Goal: Information Seeking & Learning: Learn about a topic

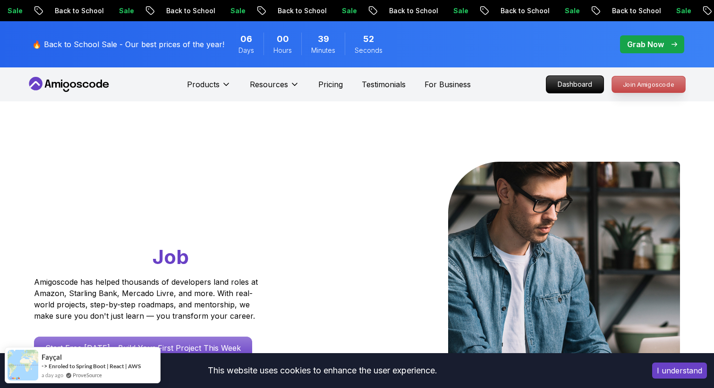
click at [647, 87] on p "Join Amigoscode" at bounding box center [648, 84] width 73 height 16
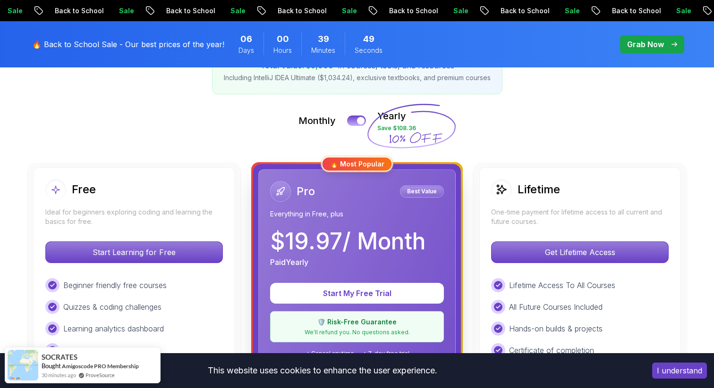
scroll to position [185, 0]
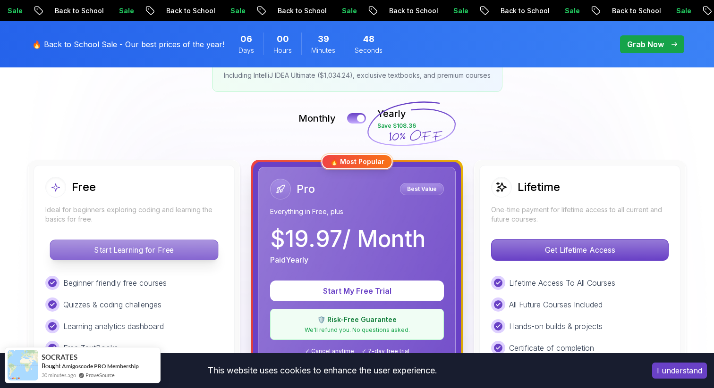
click at [147, 253] on p "Start Learning for Free" at bounding box center [134, 250] width 168 height 20
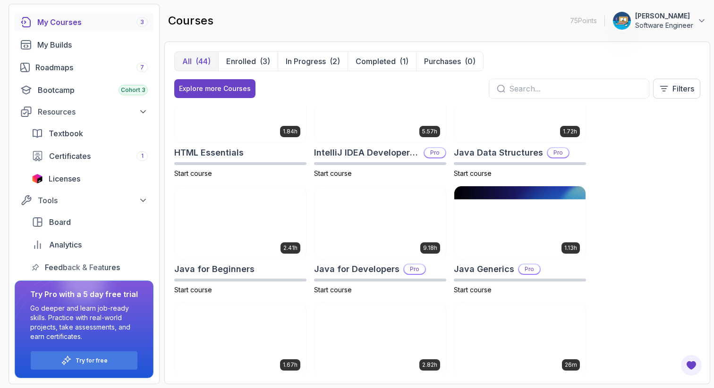
scroll to position [395, 0]
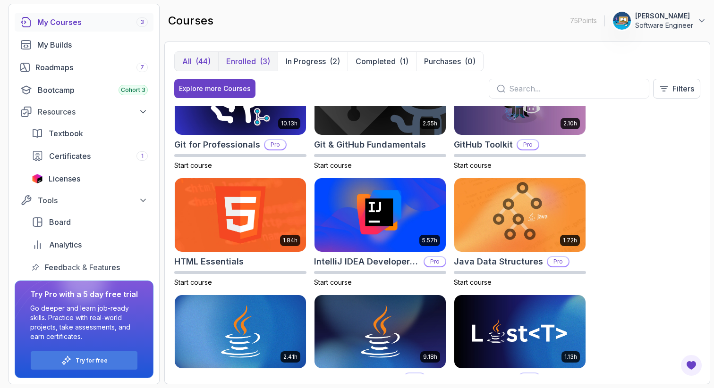
click at [258, 59] on button "Enrolled (3)" at bounding box center [247, 61] width 59 height 19
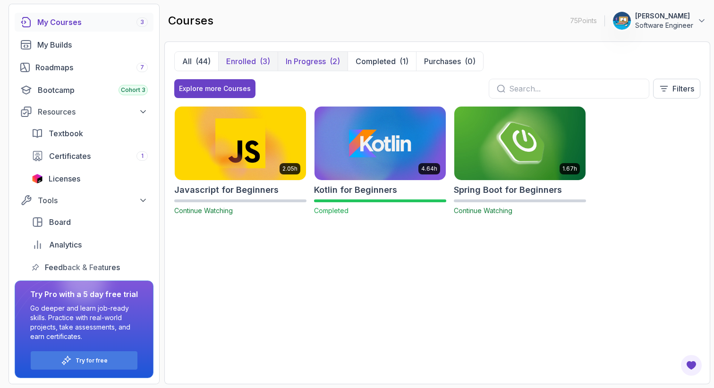
click at [312, 60] on p "In Progress" at bounding box center [306, 61] width 40 height 11
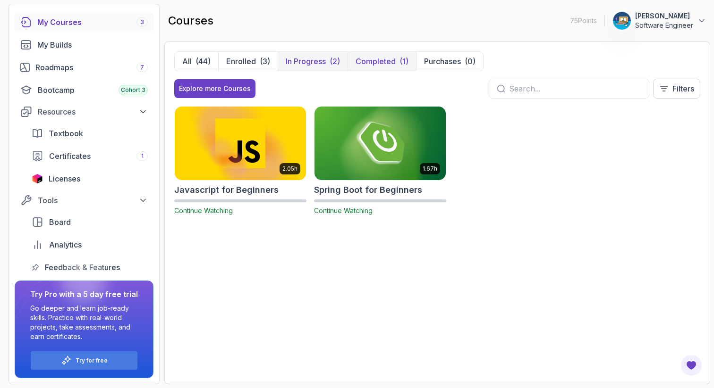
click at [371, 59] on p "Completed" at bounding box center [375, 61] width 40 height 11
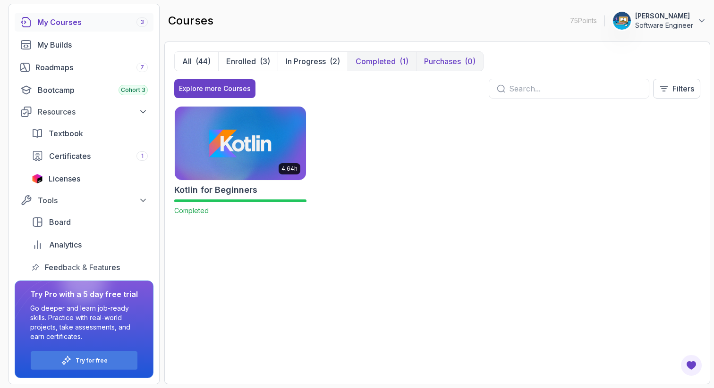
click at [453, 57] on p "Purchases" at bounding box center [442, 61] width 37 height 11
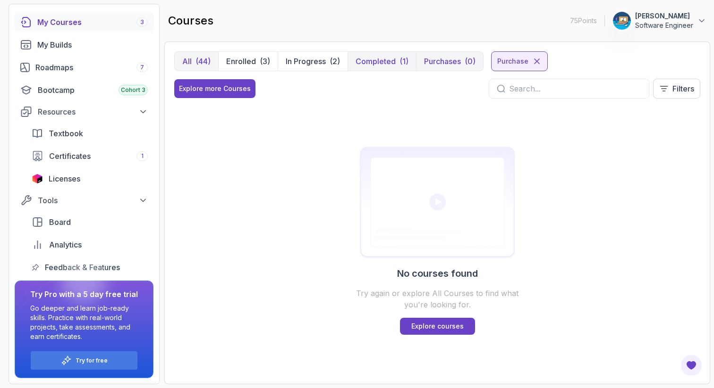
click at [197, 65] on div "(44)" at bounding box center [202, 61] width 15 height 11
click at [88, 20] on div "My Courses 3" at bounding box center [92, 22] width 110 height 11
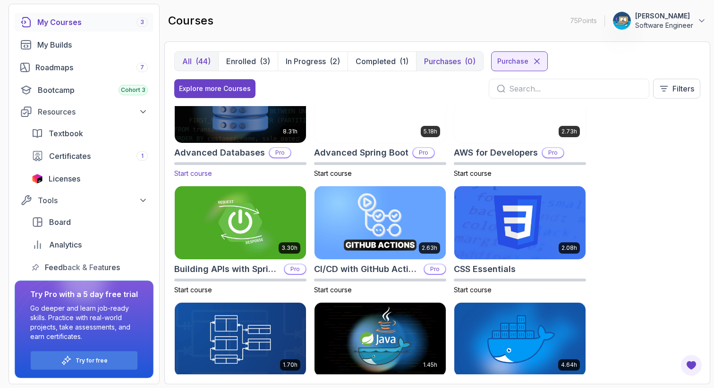
scroll to position [15, 0]
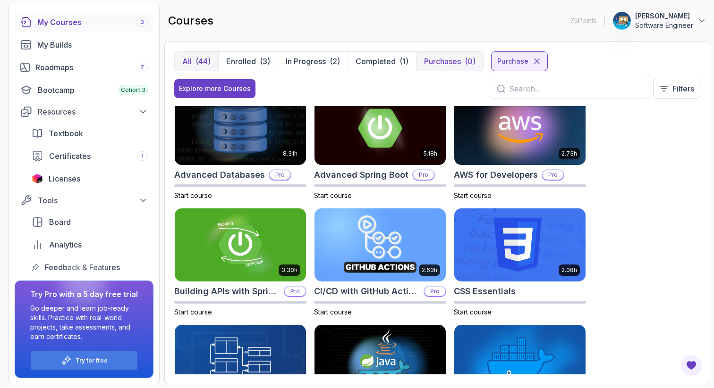
click at [599, 92] on input "text" at bounding box center [575, 88] width 132 height 11
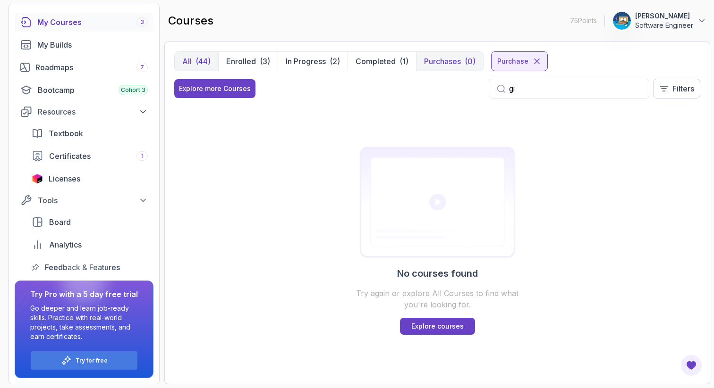
type input "g"
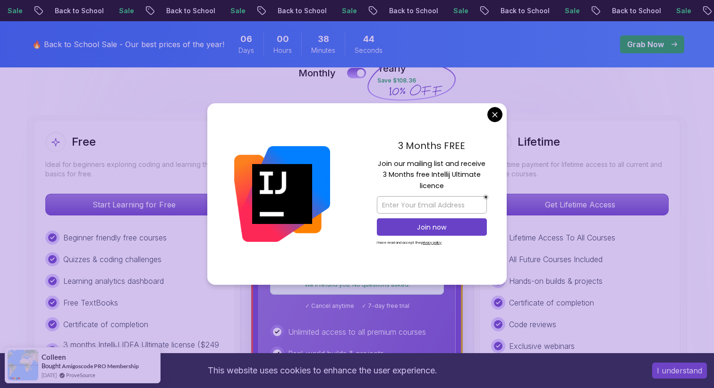
scroll to position [234, 0]
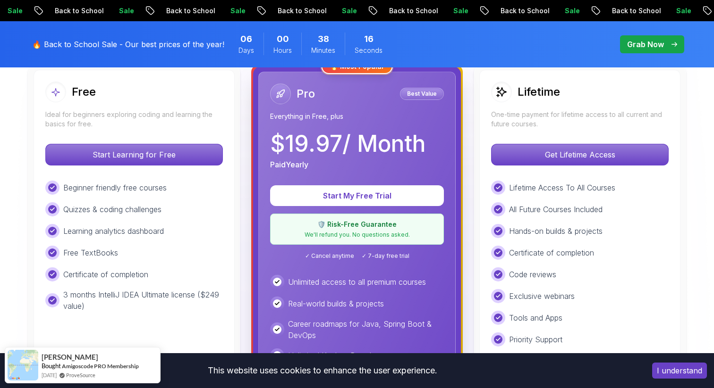
scroll to position [243, 0]
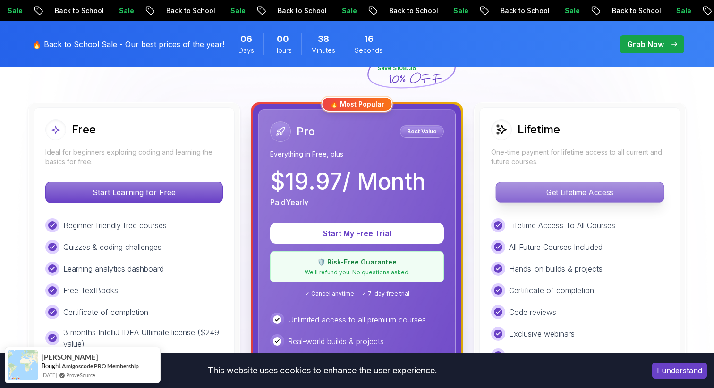
click at [546, 200] on p "Get Lifetime Access" at bounding box center [580, 193] width 168 height 20
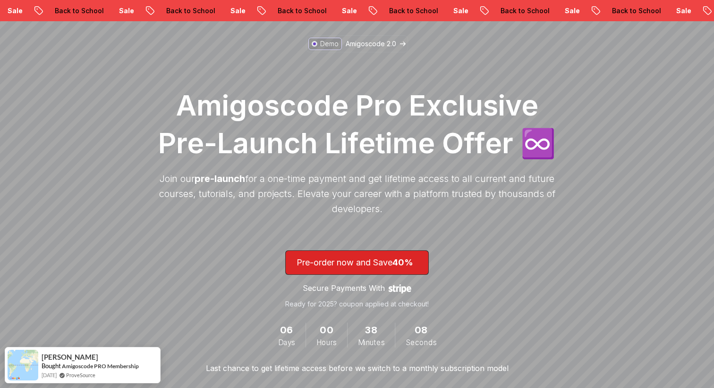
scroll to position [77, 0]
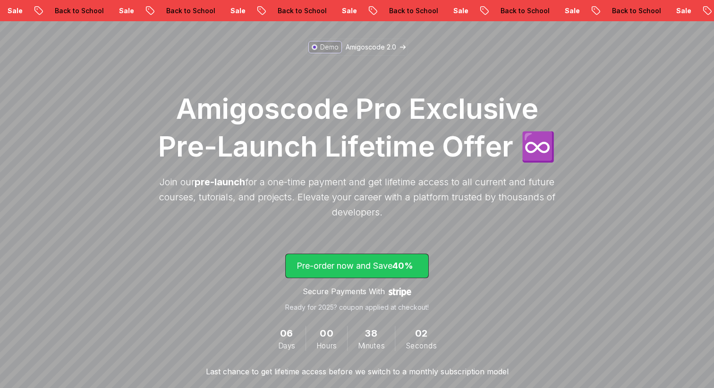
click at [387, 273] on span "lifetime-access" at bounding box center [357, 266] width 143 height 24
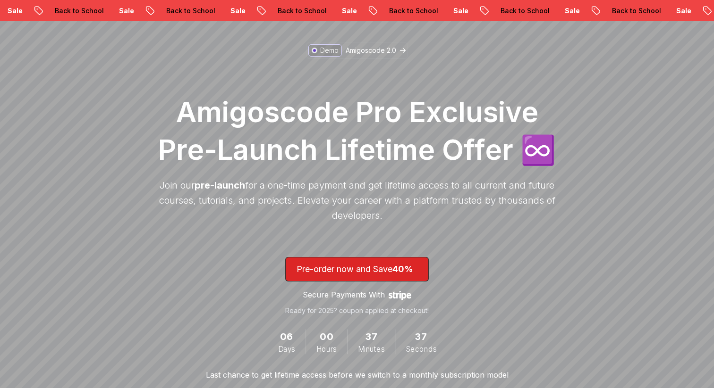
scroll to position [77, 0]
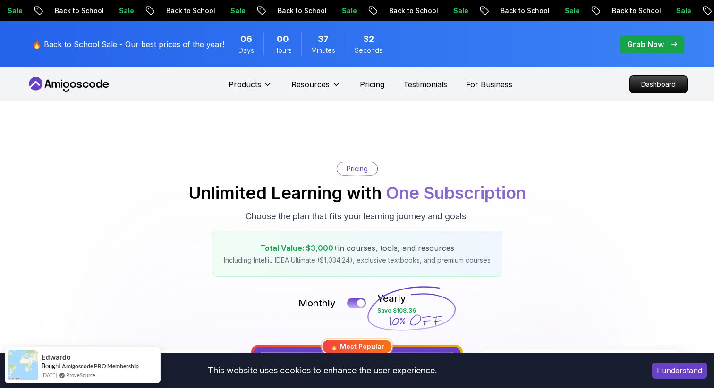
click at [82, 76] on nav "Products Resources Pricing Testimonials For Business Dashboard" at bounding box center [356, 84] width 661 height 34
click at [125, 39] on p "🔥 Back to School Sale - Our best prices of the year!" at bounding box center [128, 44] width 192 height 11
click at [139, 41] on p "🔥 Back to School Sale - Our best prices of the year!" at bounding box center [128, 44] width 192 height 11
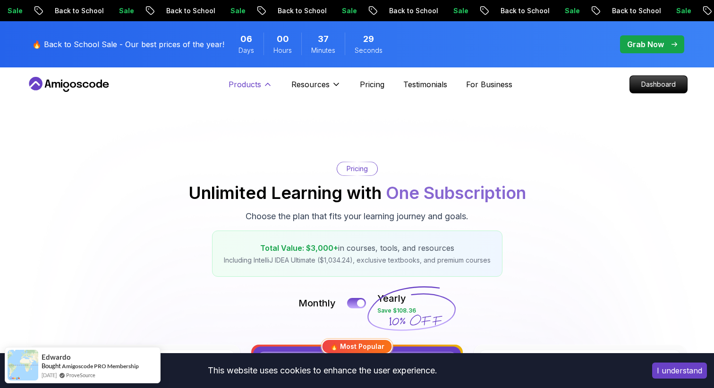
click at [251, 84] on p "Products" at bounding box center [244, 84] width 33 height 11
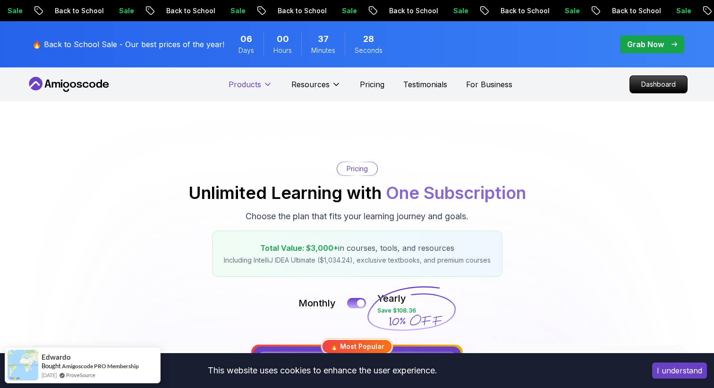
click at [251, 84] on p "Products" at bounding box center [244, 84] width 33 height 11
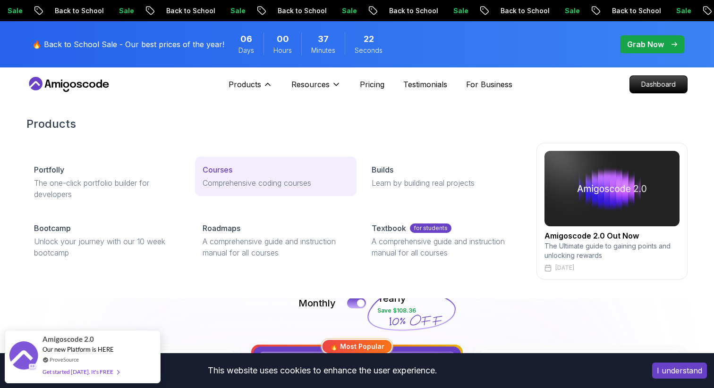
click at [220, 173] on p "Courses" at bounding box center [217, 169] width 30 height 11
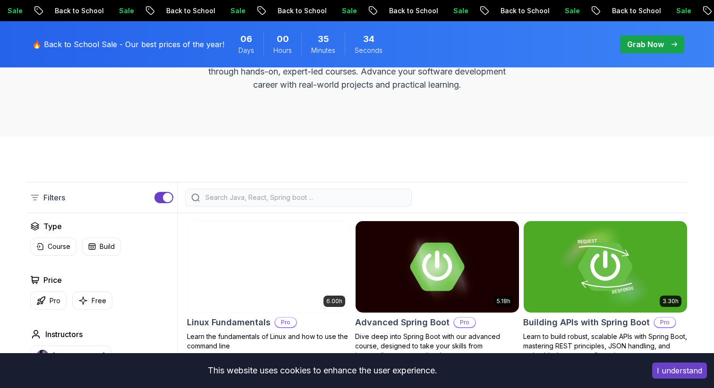
scroll to position [143, 0]
